Goal: Entertainment & Leisure: Consume media (video, audio)

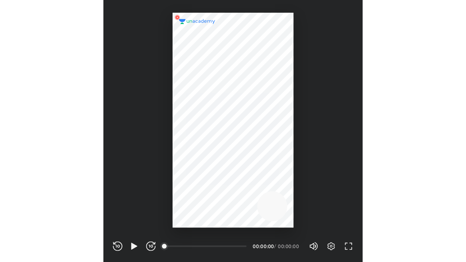
scroll to position [241, 239]
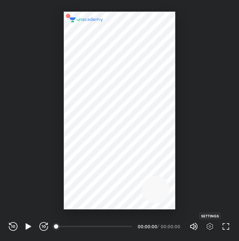
click at [211, 226] on icon "button" at bounding box center [209, 226] width 9 height 9
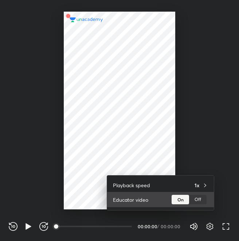
click at [199, 201] on div "Off" at bounding box center [197, 199] width 17 height 9
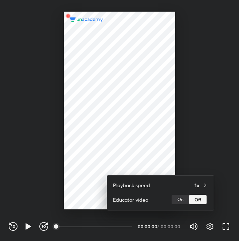
click at [226, 228] on div at bounding box center [119, 120] width 239 height 241
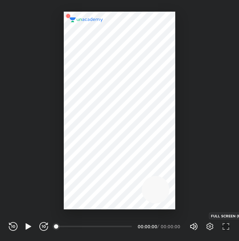
click at [226, 228] on icon "button" at bounding box center [225, 226] width 9 height 9
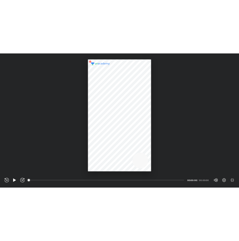
scroll to position [262, 466]
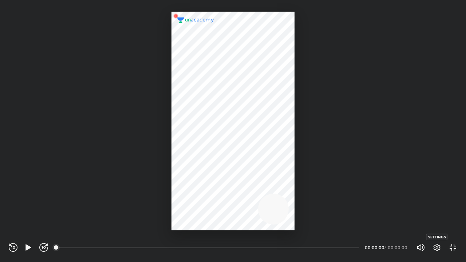
click at [238, 241] on icon "button" at bounding box center [436, 247] width 9 height 9
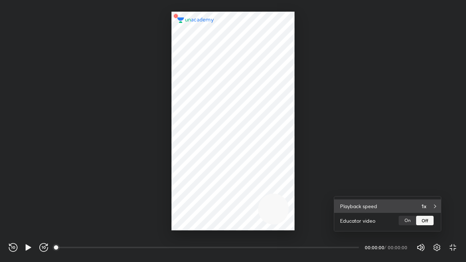
click at [238, 210] on div "Playback speed 1x" at bounding box center [387, 205] width 107 height 13
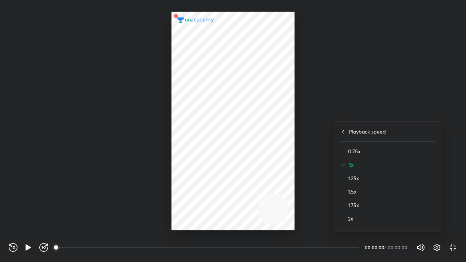
click at [238, 163] on h4 "1x" at bounding box center [392, 165] width 86 height 8
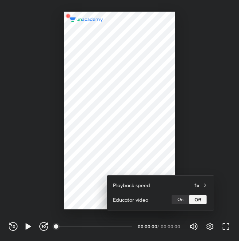
scroll to position [241, 239]
click at [27, 227] on div at bounding box center [119, 120] width 239 height 241
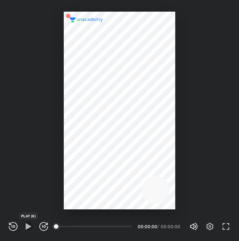
click at [27, 227] on icon "button" at bounding box center [27, 226] width 5 height 6
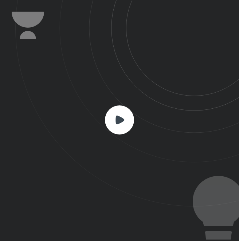
click at [27, 227] on div at bounding box center [119, 120] width 239 height 241
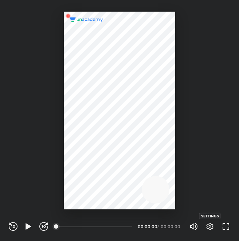
click at [208, 230] on icon "button" at bounding box center [209, 226] width 9 height 9
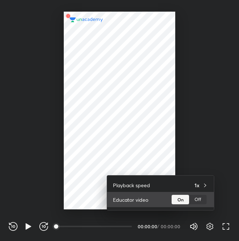
click at [197, 201] on div "Off" at bounding box center [197, 199] width 17 height 9
